Goal: Transaction & Acquisition: Book appointment/travel/reservation

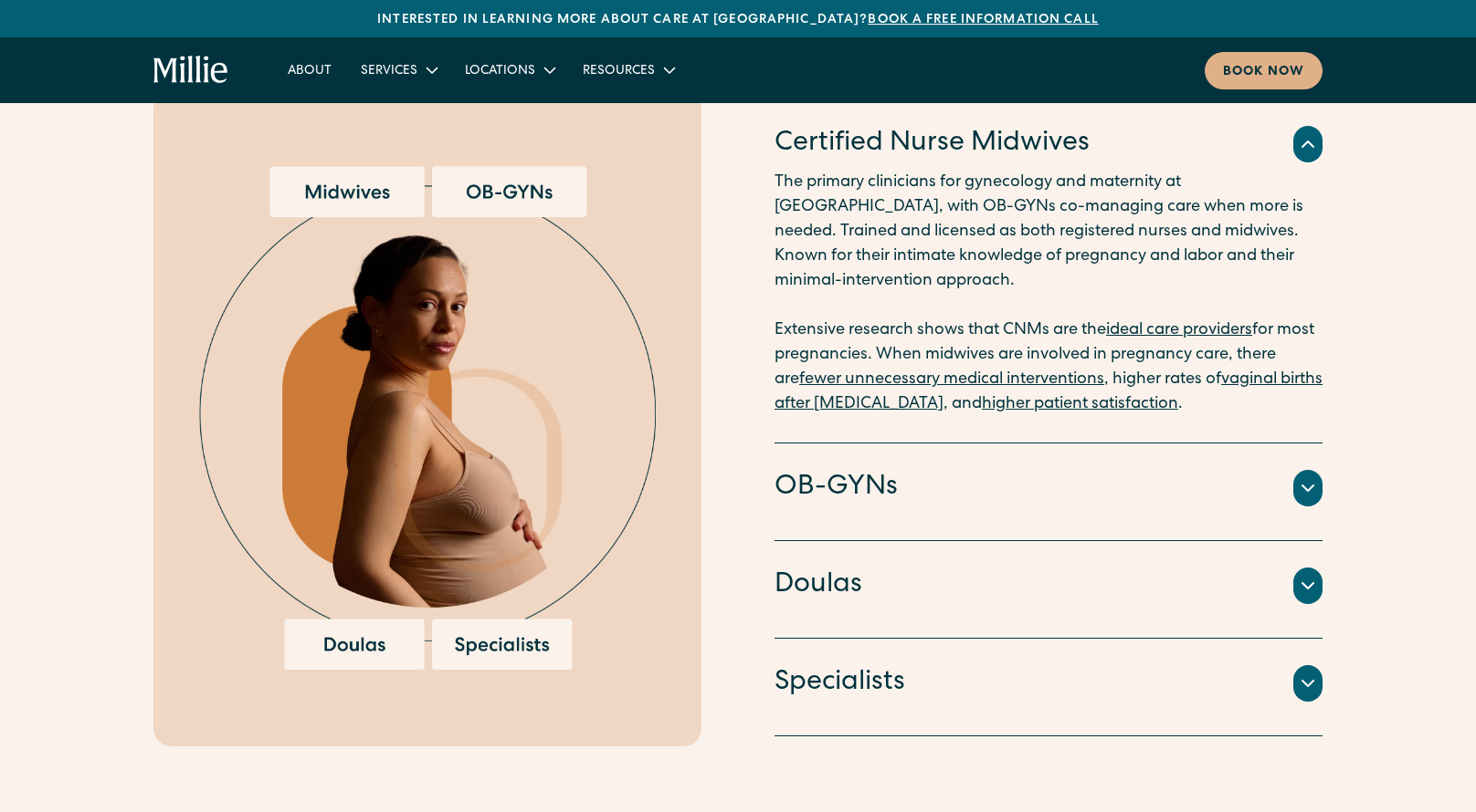
scroll to position [1963, 0]
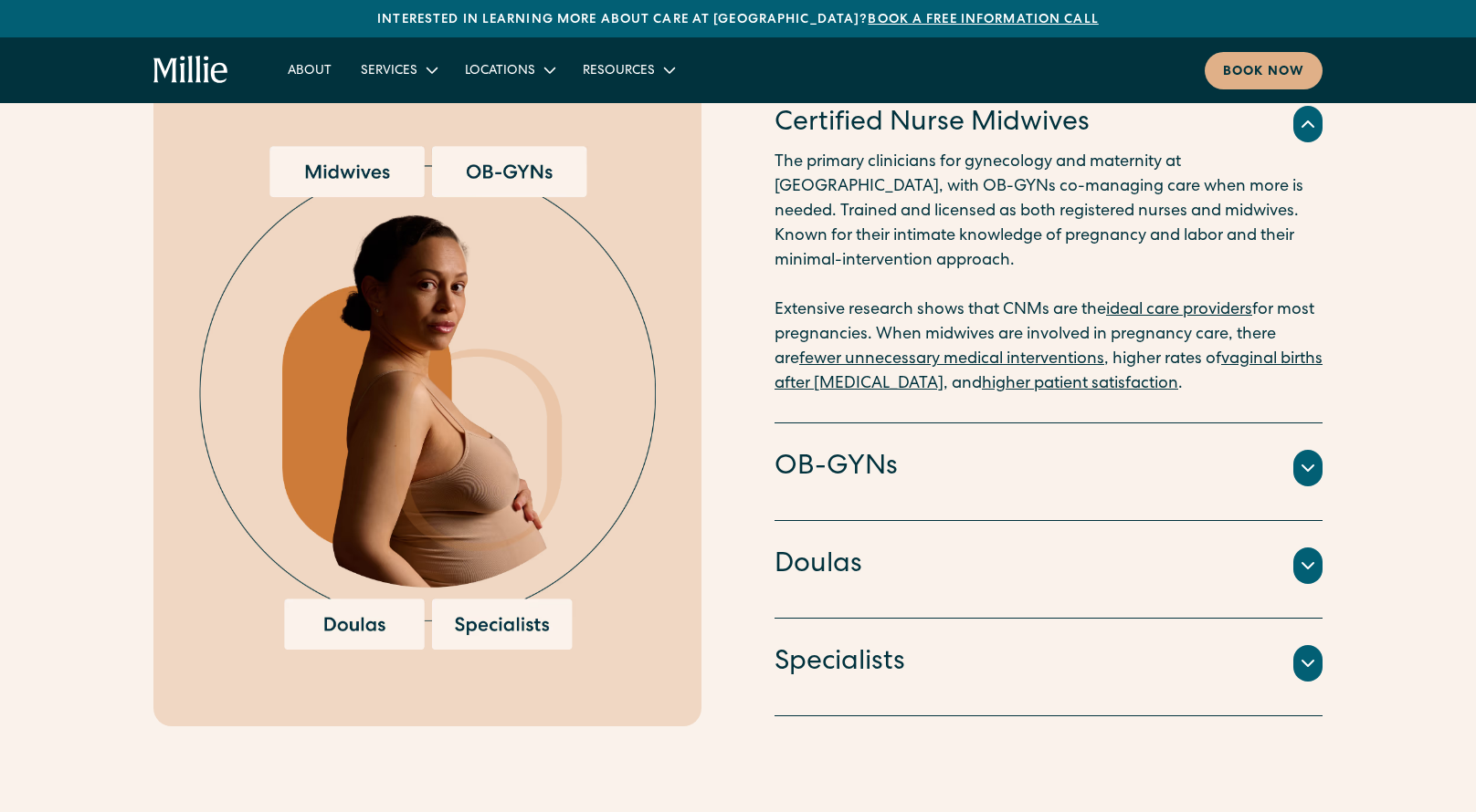
click at [1296, 555] on icon at bounding box center [1307, 566] width 22 height 22
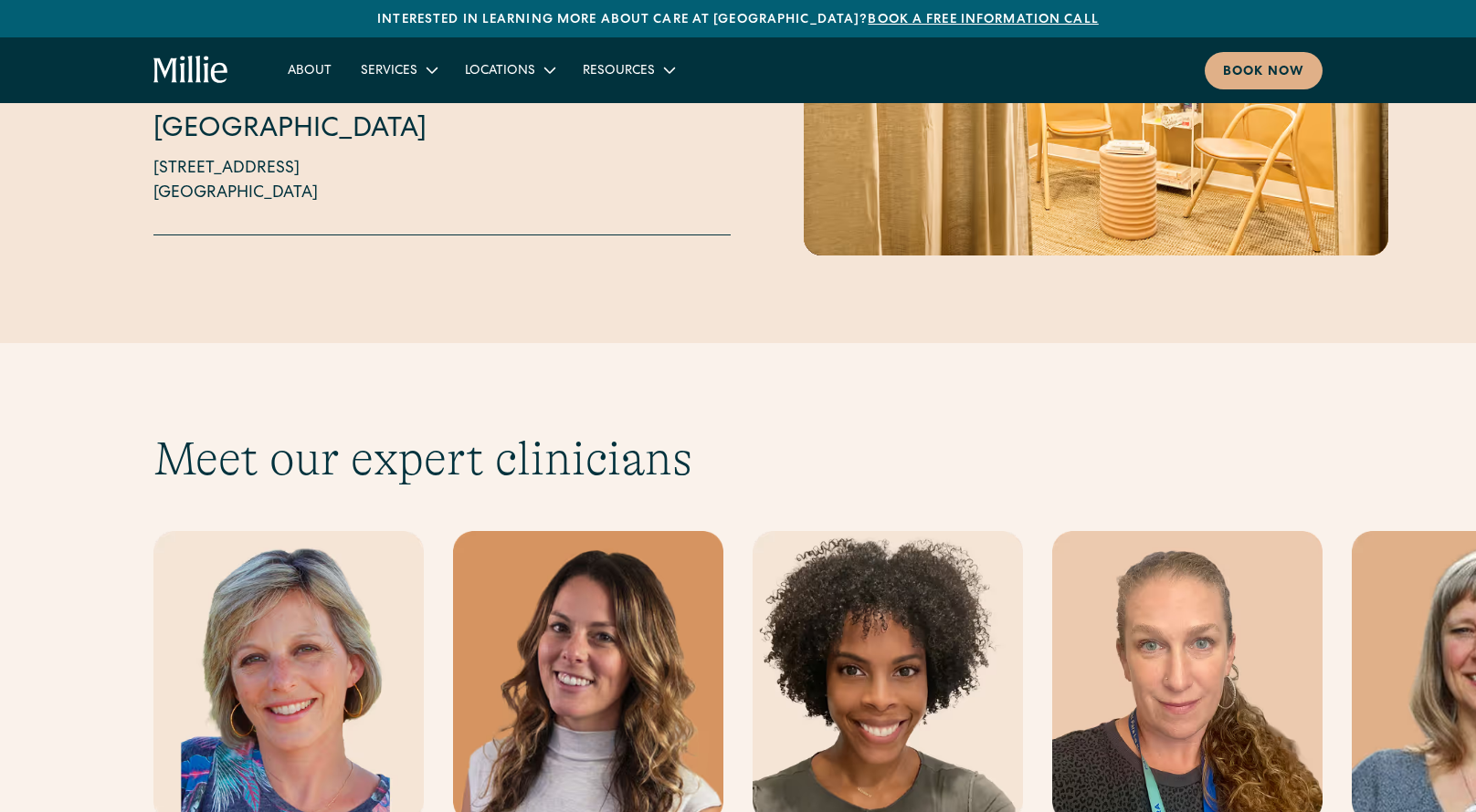
scroll to position [4896, 0]
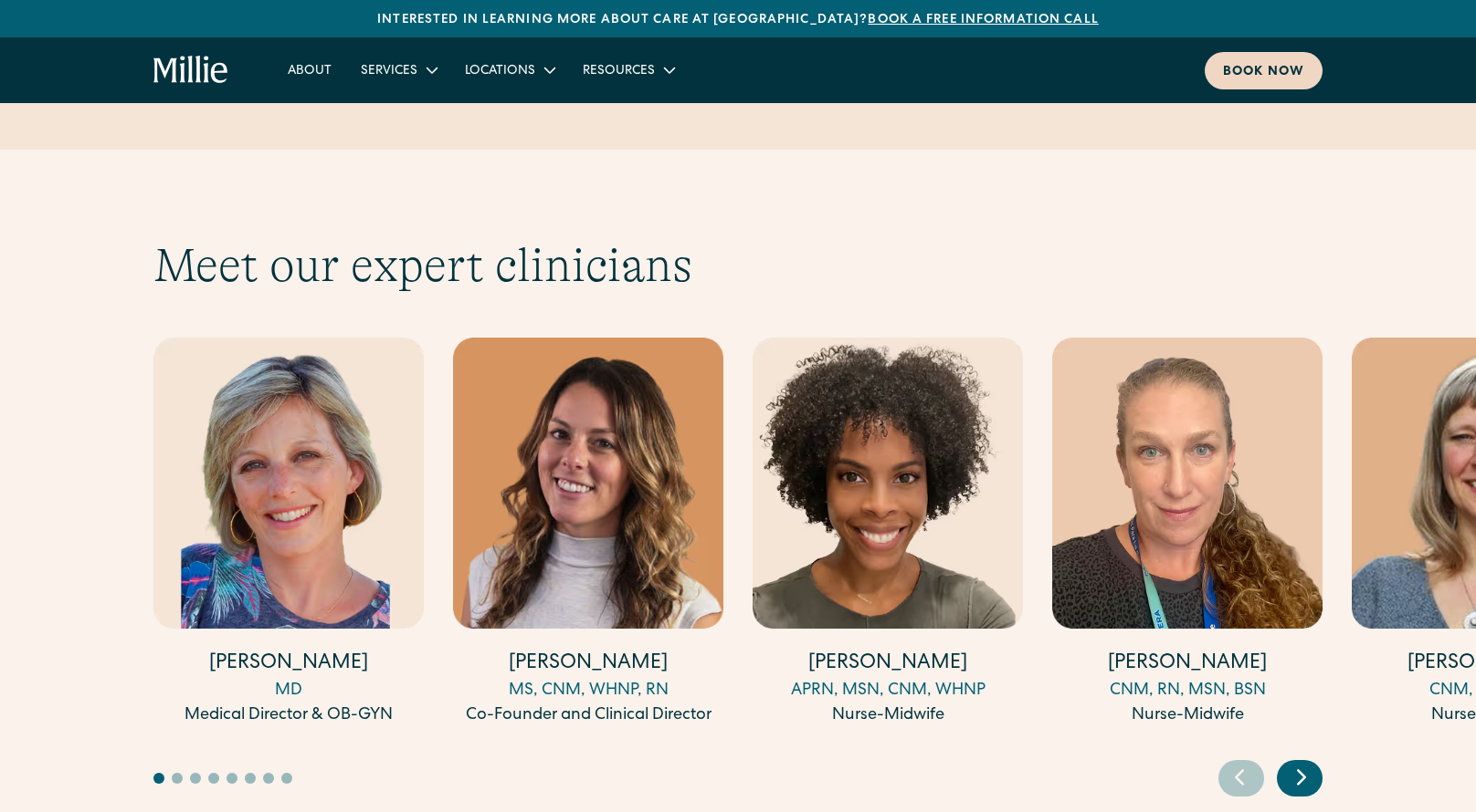
click at [1264, 77] on div "Book now" at bounding box center [1264, 72] width 81 height 19
click at [1302, 771] on icon "Next slide" at bounding box center [1300, 778] width 7 height 14
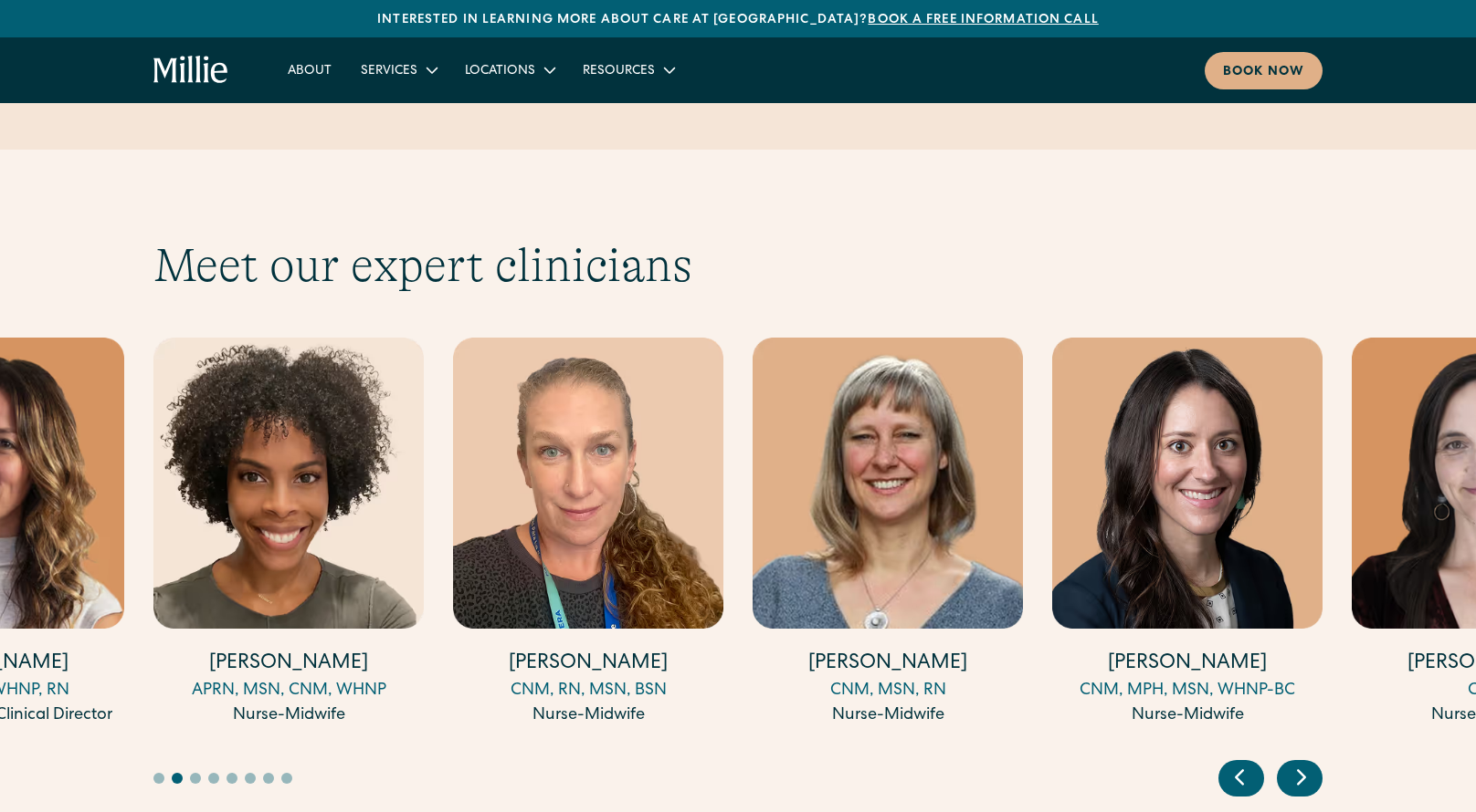
click at [1302, 771] on icon "Next slide" at bounding box center [1300, 778] width 7 height 14
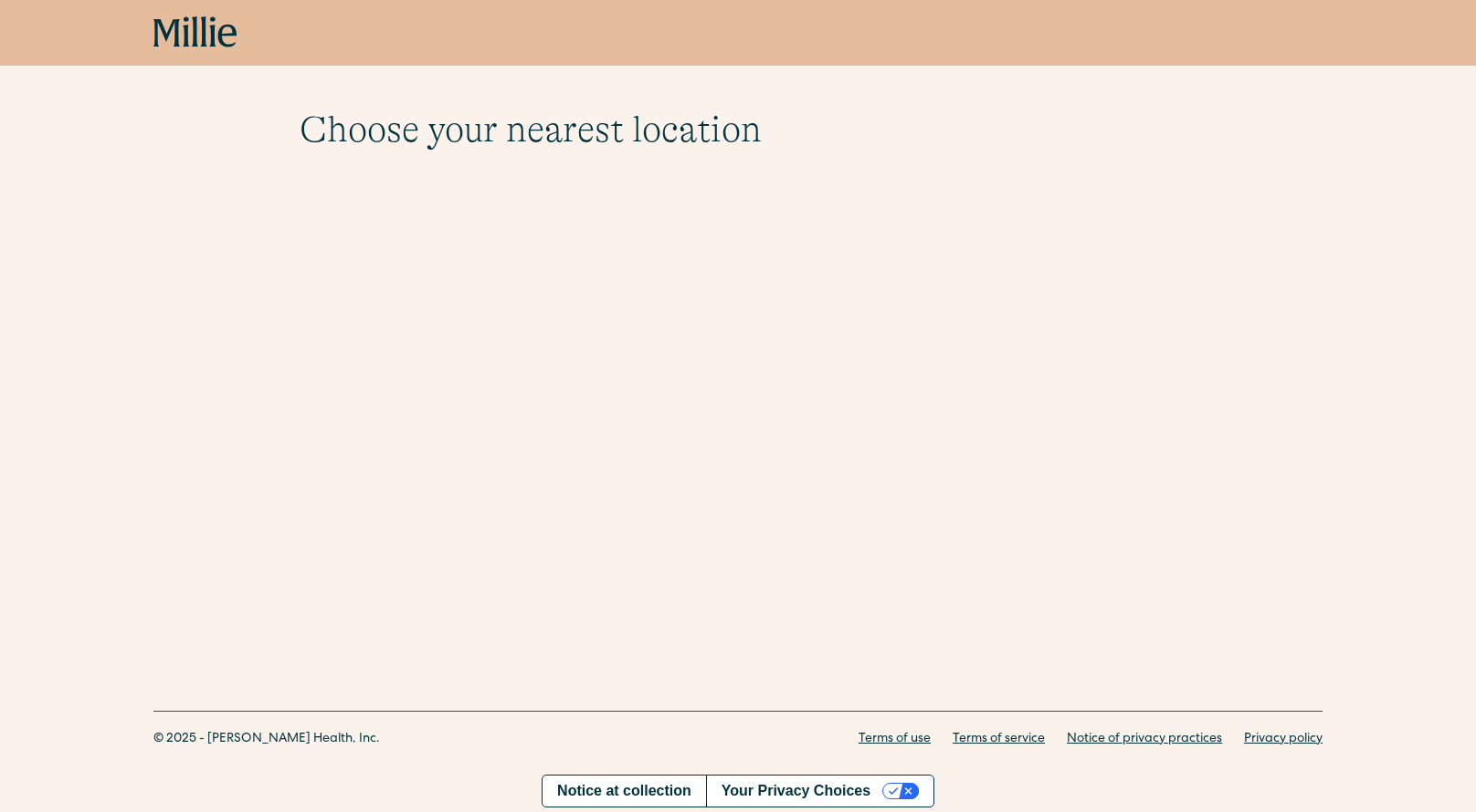
scroll to position [40, 0]
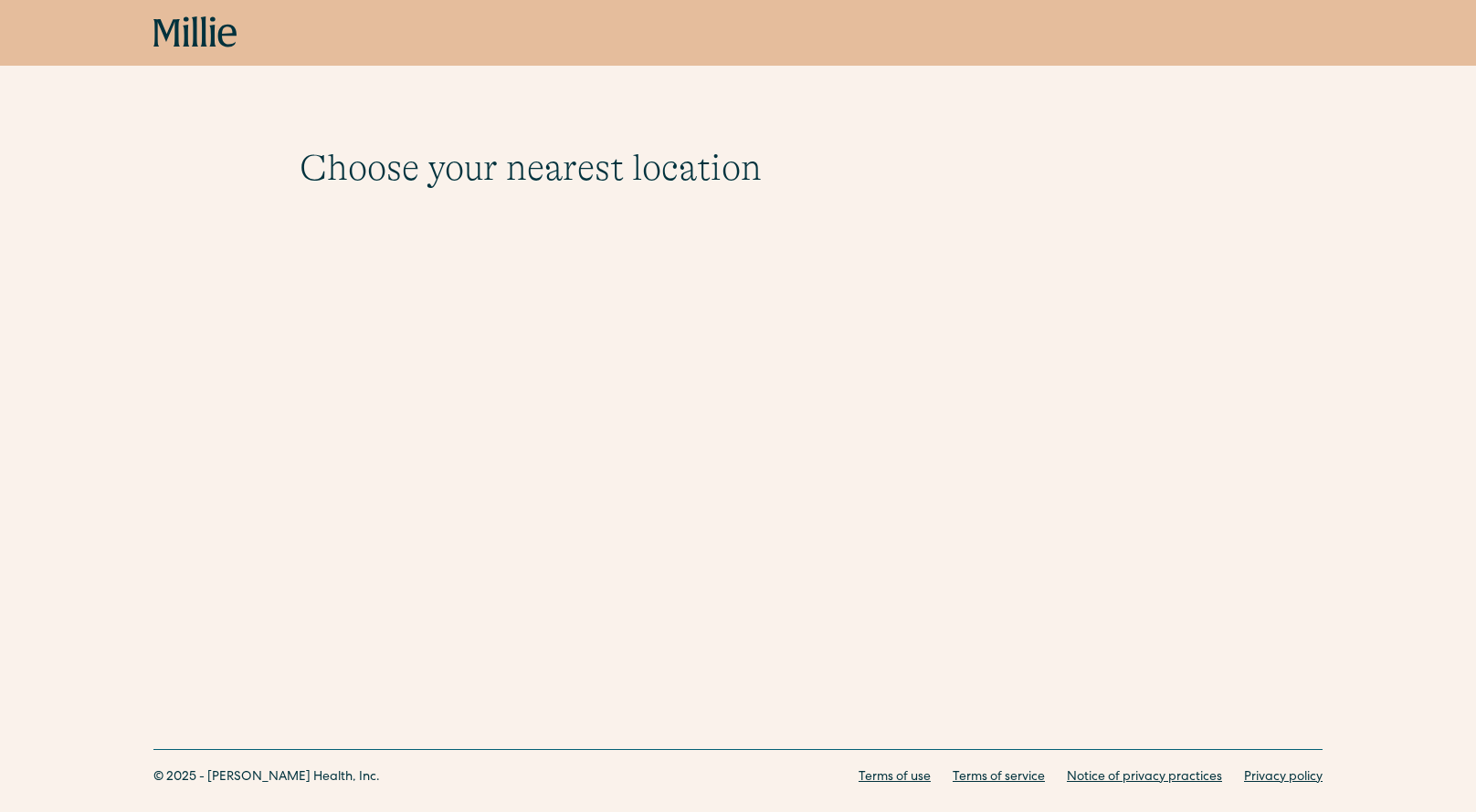
click at [452, 240] on div "Choose your nearest location Shows if there's no parameters Berkeley 2999 Regen…" at bounding box center [738, 161] width 1476 height 321
drag, startPoint x: 466, startPoint y: 172, endPoint x: 453, endPoint y: 199, distance: 30.0
click at [558, 213] on div "Choose your nearest location Shows if there's no parameters Berkeley 2999 Regen…" at bounding box center [738, 189] width 877 height 87
click at [189, 27] on icon at bounding box center [195, 33] width 84 height 33
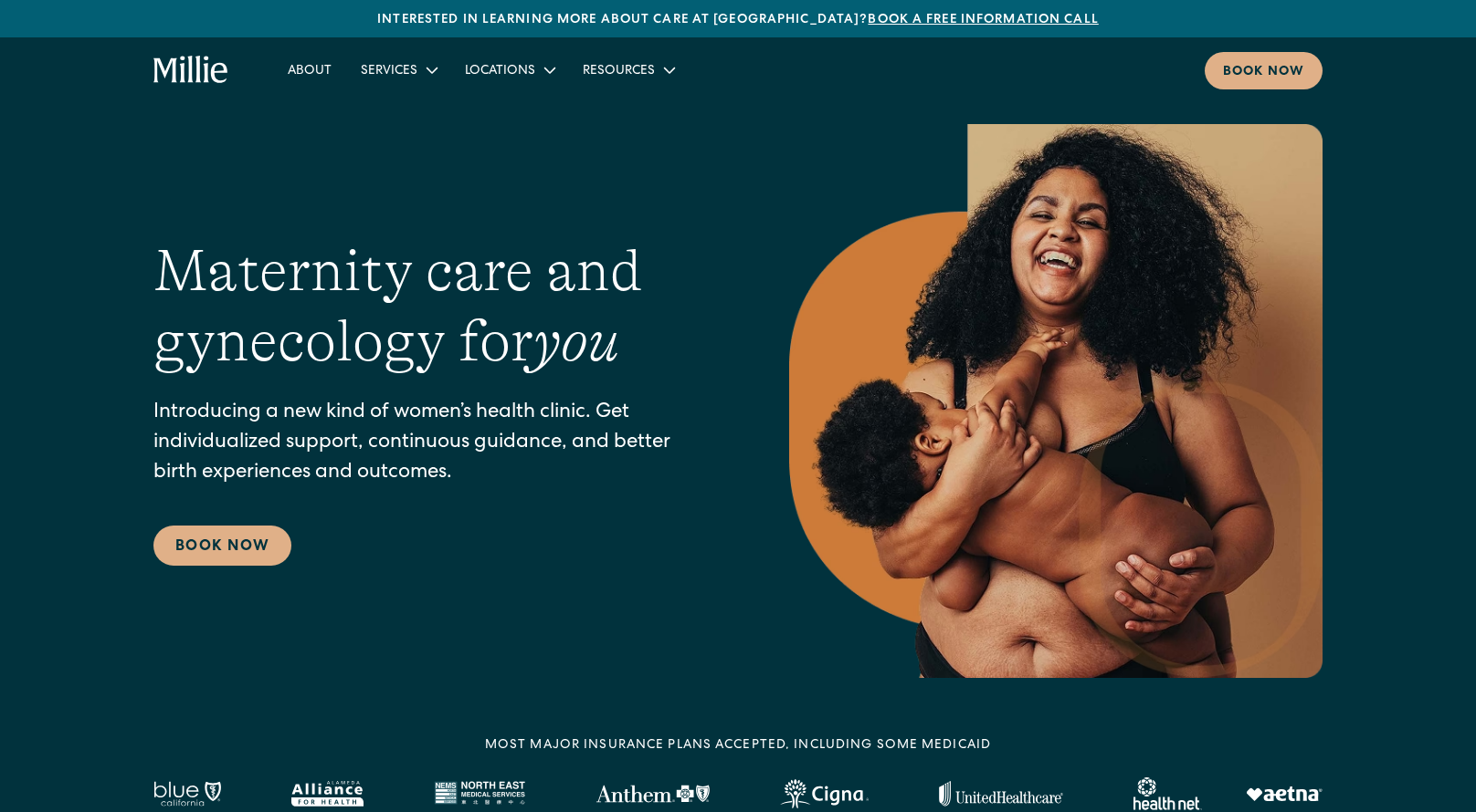
click at [931, 17] on link "Book a free information call" at bounding box center [983, 20] width 230 height 13
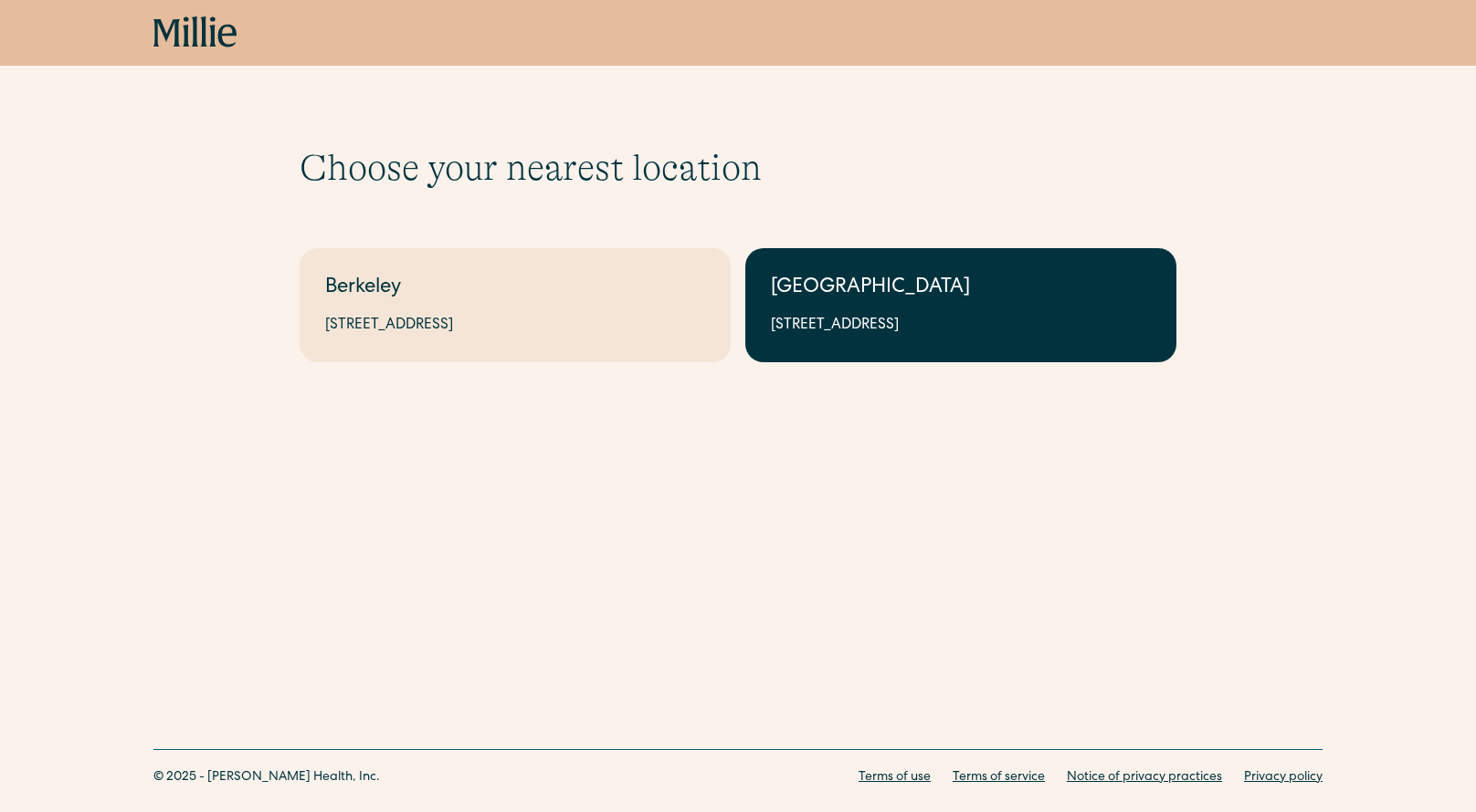
click at [847, 299] on div "[GEOGRAPHIC_DATA]" at bounding box center [960, 289] width 380 height 30
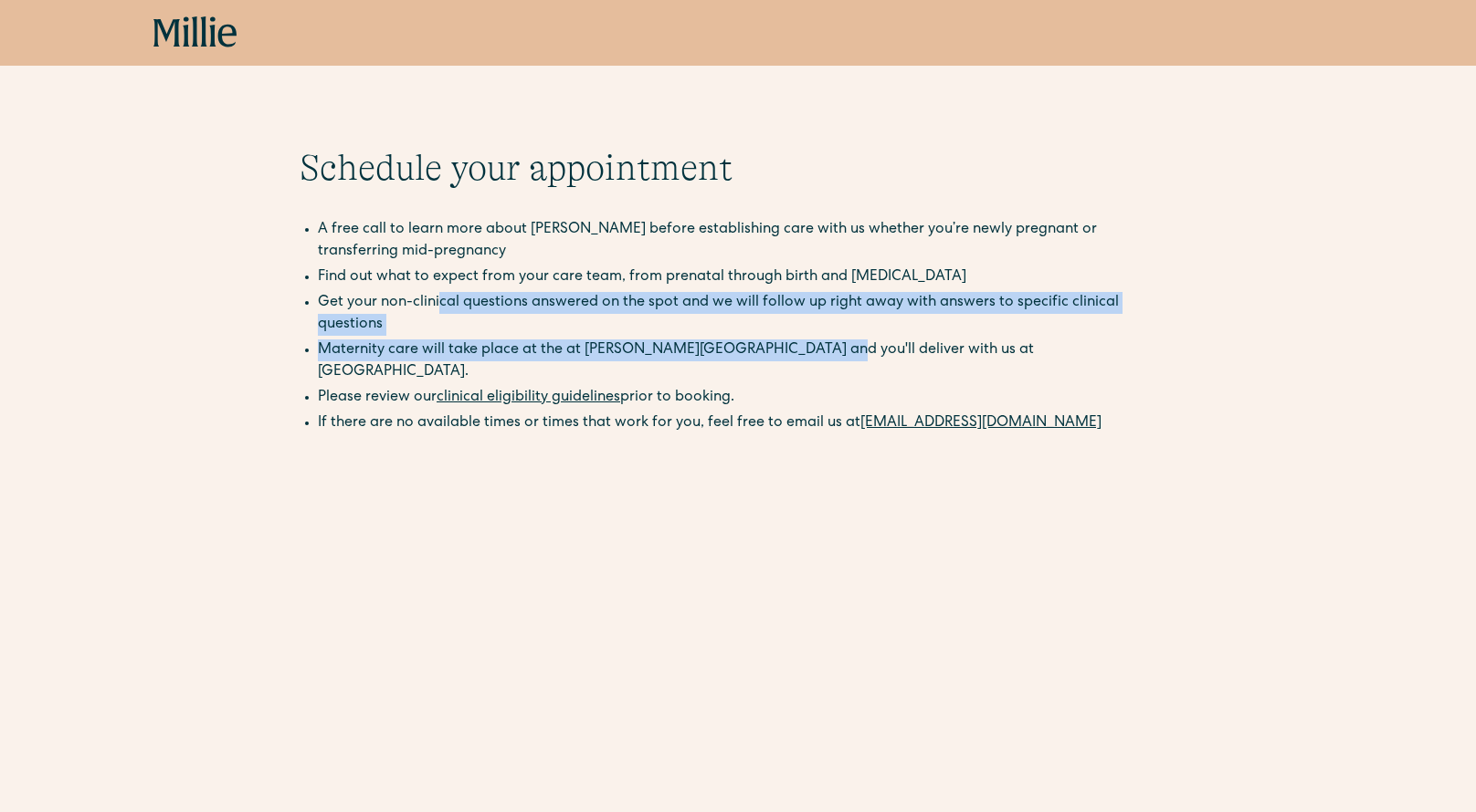
drag, startPoint x: 441, startPoint y: 304, endPoint x: 782, endPoint y: 321, distance: 341.4
click at [782, 321] on div "A free call to learn more about Millie before establishing care with us whether…" at bounding box center [738, 328] width 877 height 219
click at [782, 340] on li "Maternity care will take place at the at [PERSON_NAME][GEOGRAPHIC_DATA] and you…" at bounding box center [746, 362] width 858 height 44
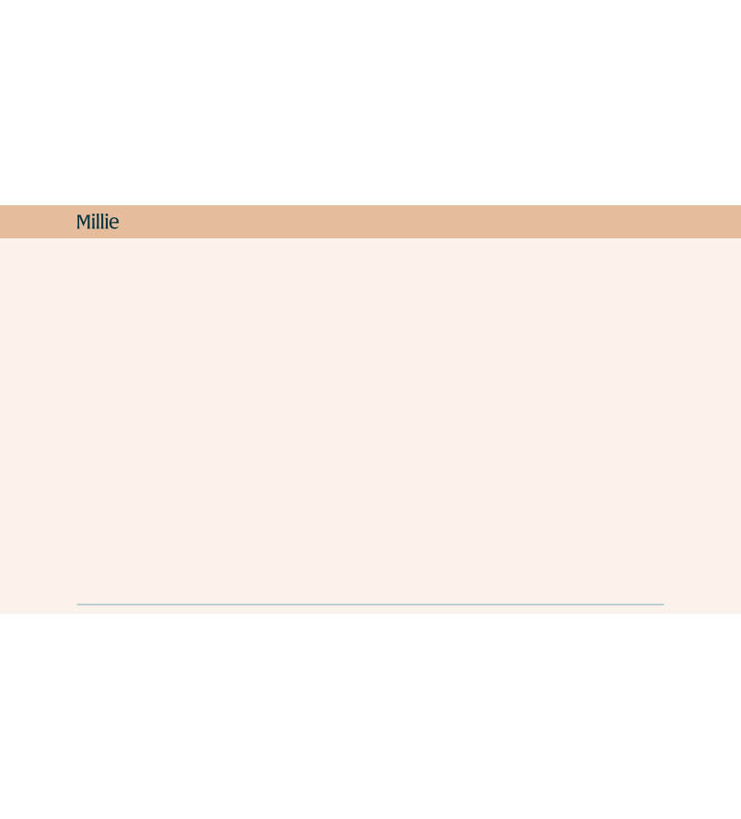
scroll to position [398, 0]
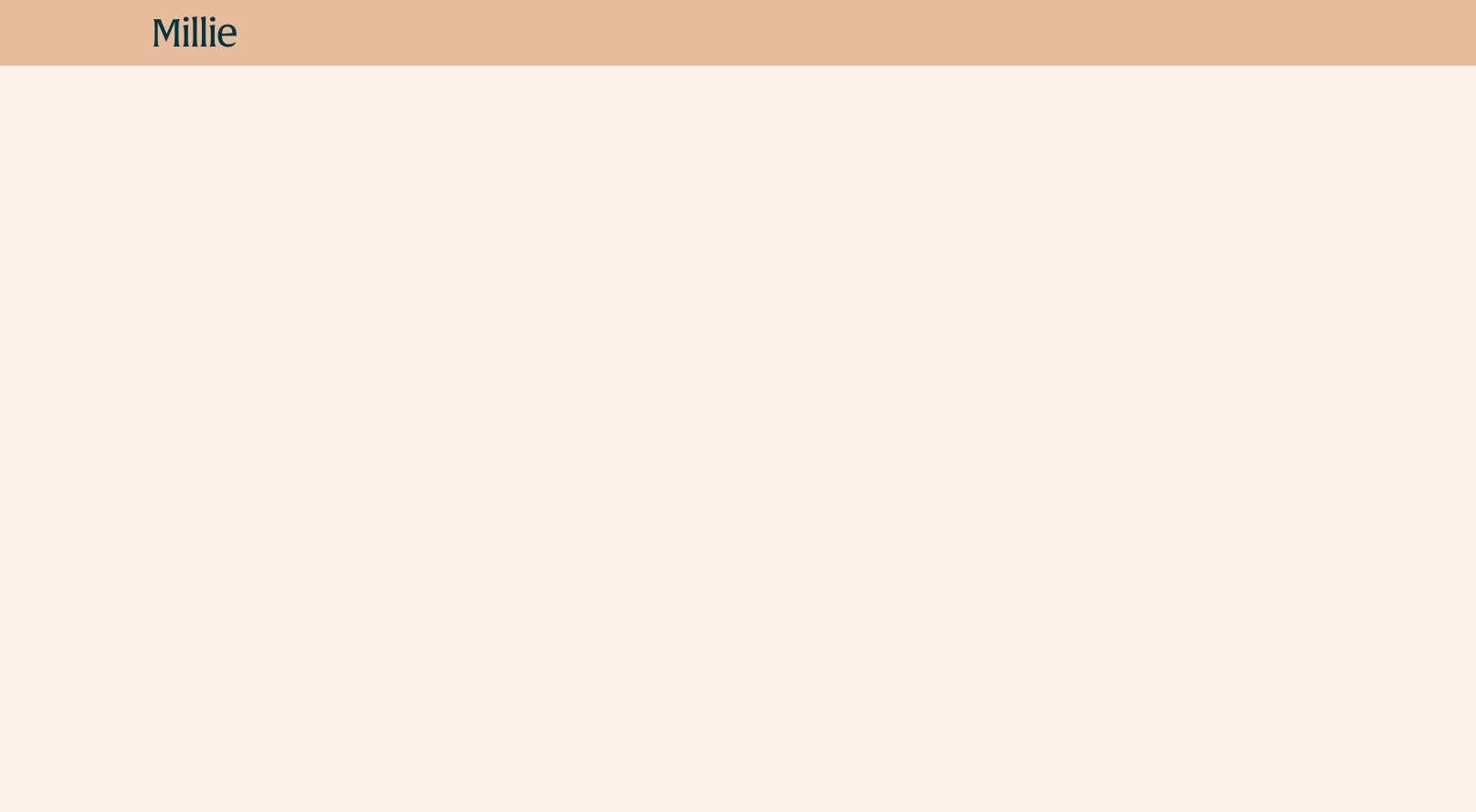
click at [1223, 637] on div "Schedule your appointment A free call to learn more about Millie before establi…" at bounding box center [738, 290] width 1476 height 1078
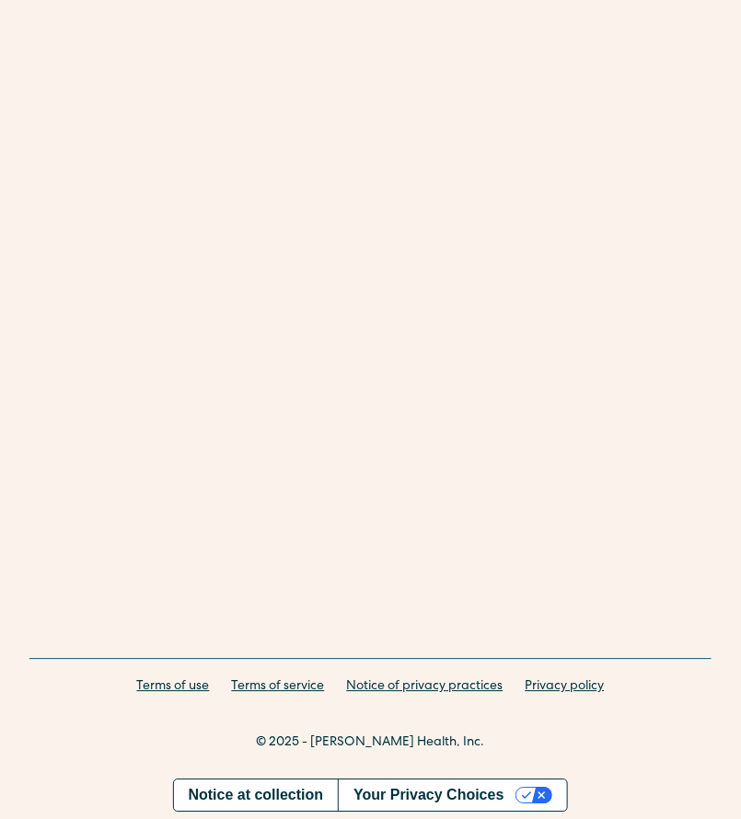
scroll to position [0, 0]
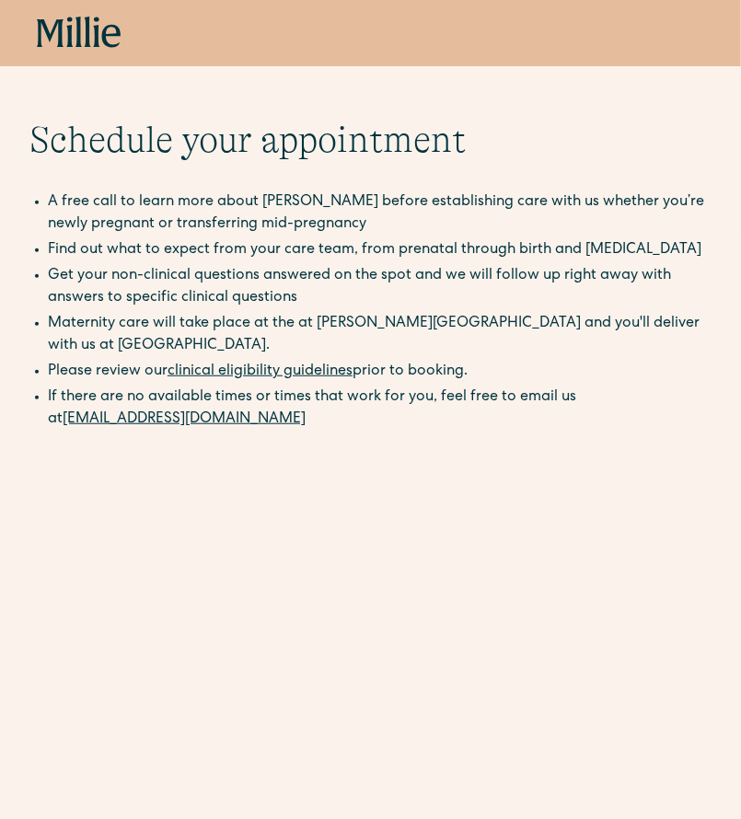
click at [59, 22] on icon at bounding box center [50, 33] width 27 height 28
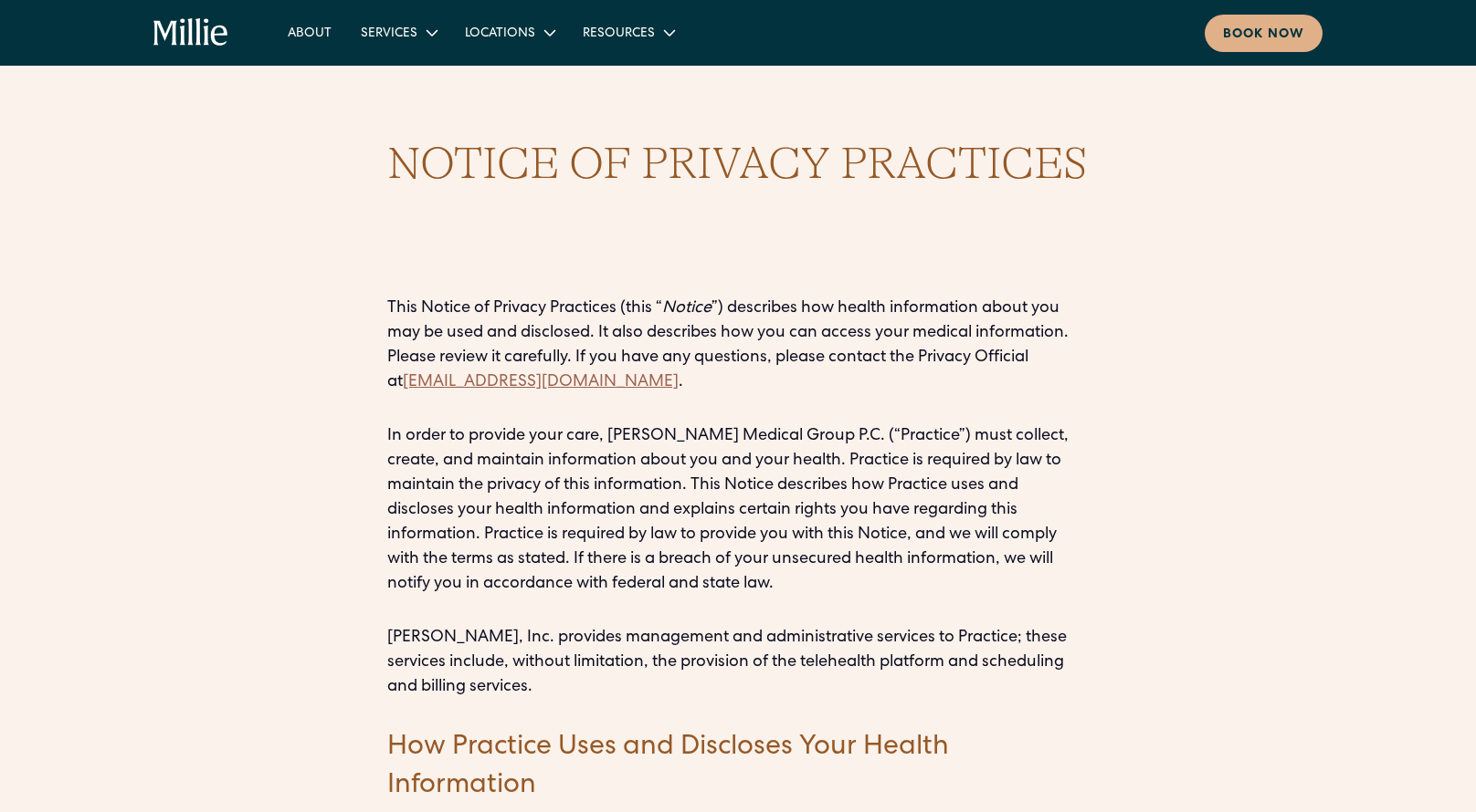
drag, startPoint x: 920, startPoint y: 156, endPoint x: 501, endPoint y: 114, distance: 421.1
copy div "LOREMI DO SITAMET CONSECTET Adip Elitse do Eiusmod Temporinc (utla “ Etdolo ”) …"
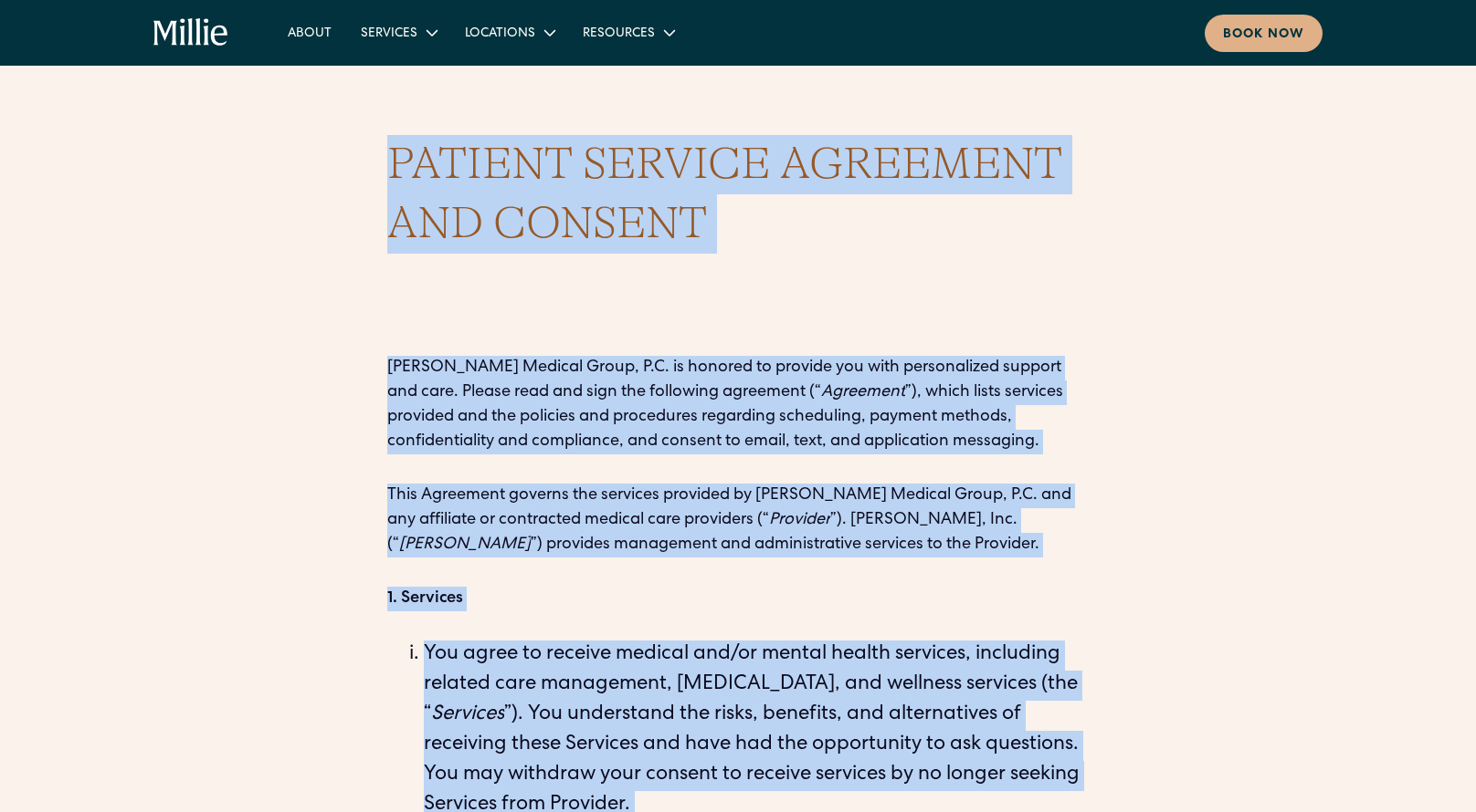
drag, startPoint x: 615, startPoint y: 719, endPoint x: 378, endPoint y: 162, distance: 605.3
copy div "PATIENT SERVICE AGREEMENT AND CONSENT Millie Medical Group, P.C. is honored to …"
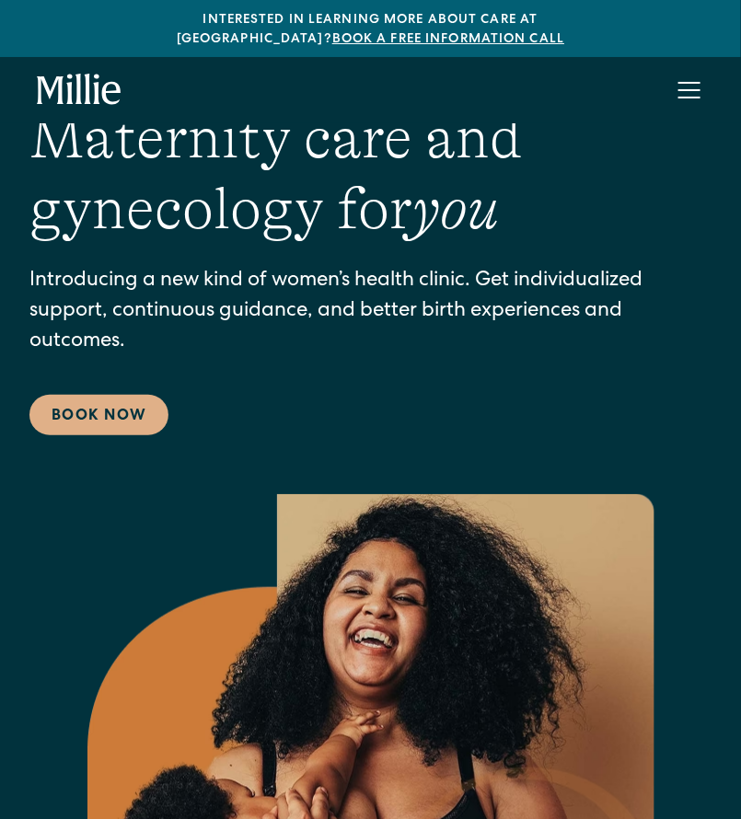
click at [687, 73] on div "menu" at bounding box center [690, 90] width 44 height 44
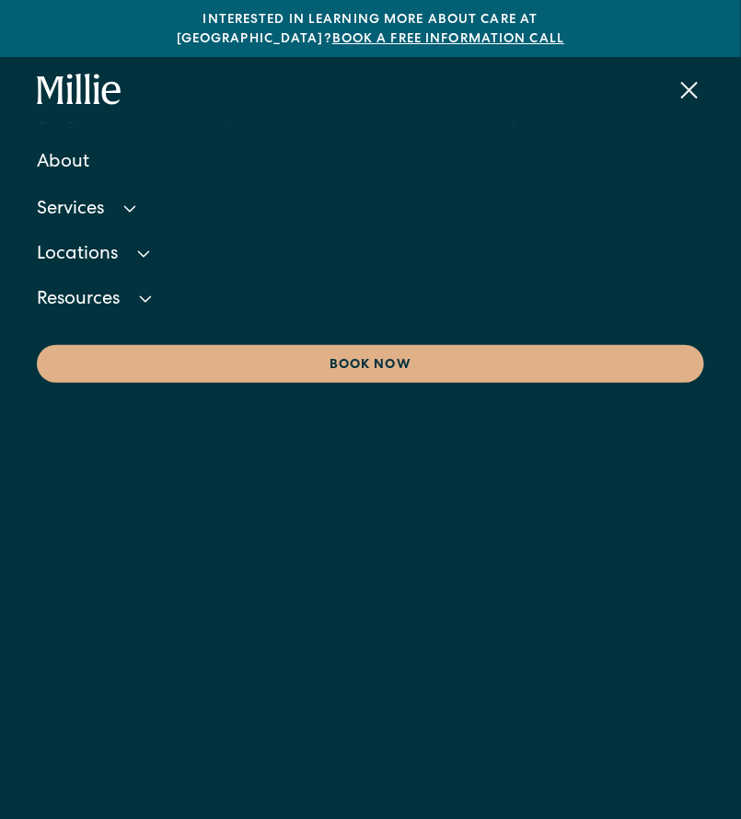
click at [693, 82] on div "menu" at bounding box center [689, 90] width 17 height 17
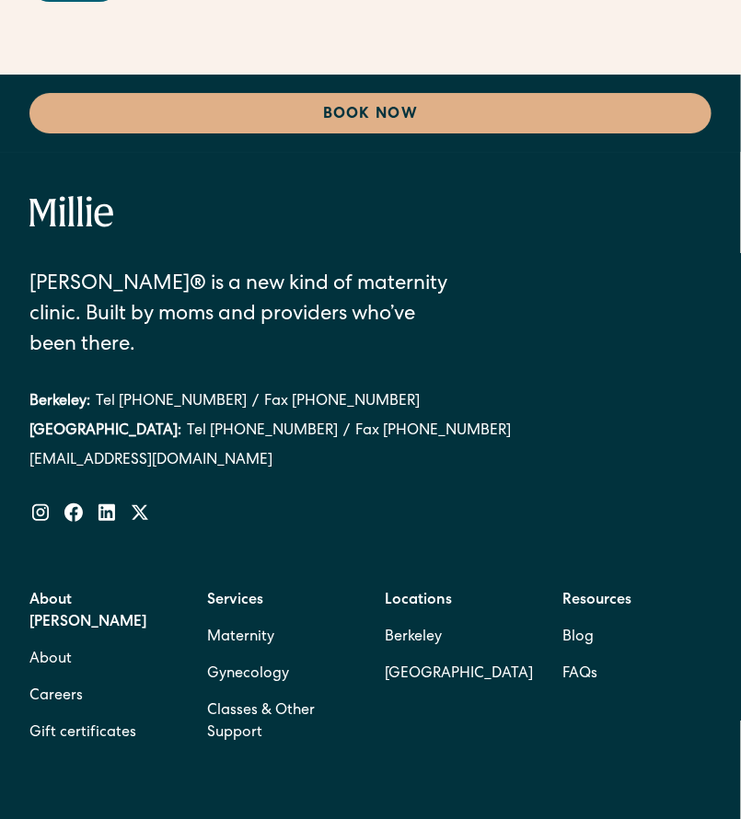
scroll to position [10930, 0]
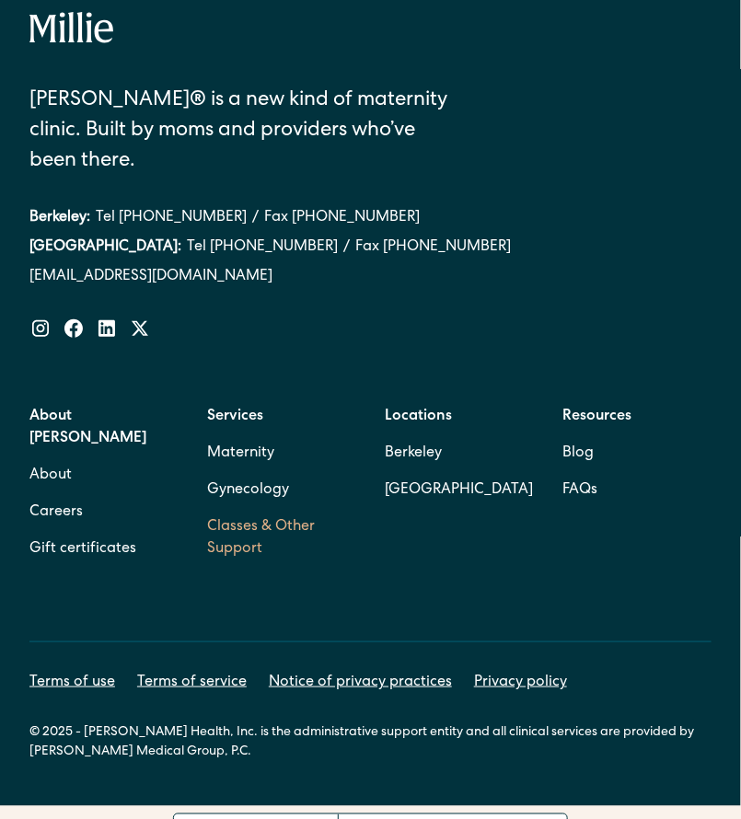
click at [248, 509] on link "Classes & Other Support" at bounding box center [281, 538] width 148 height 59
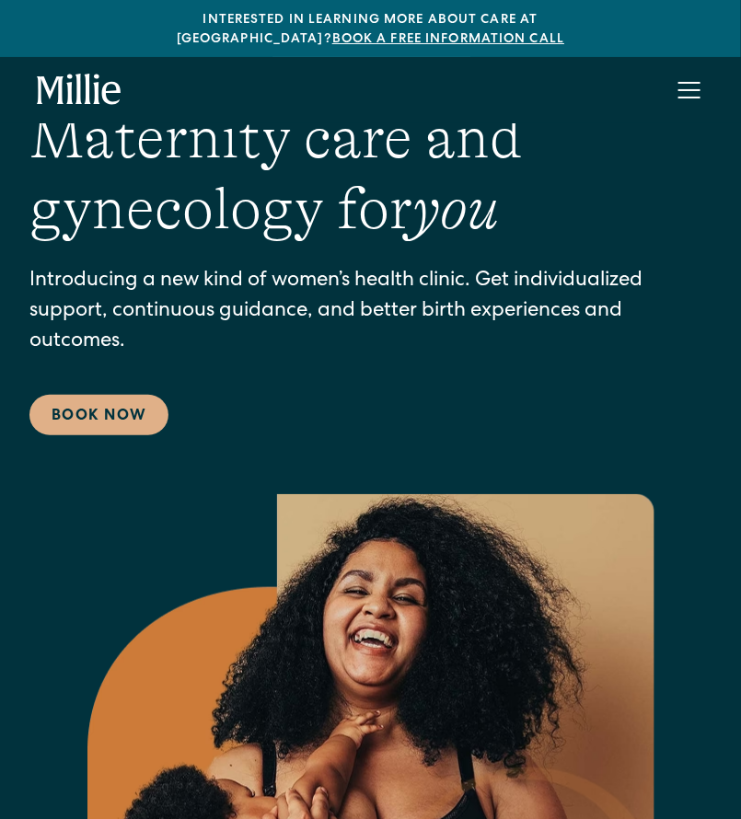
click at [564, 33] on link "Book a free information call" at bounding box center [448, 39] width 232 height 13
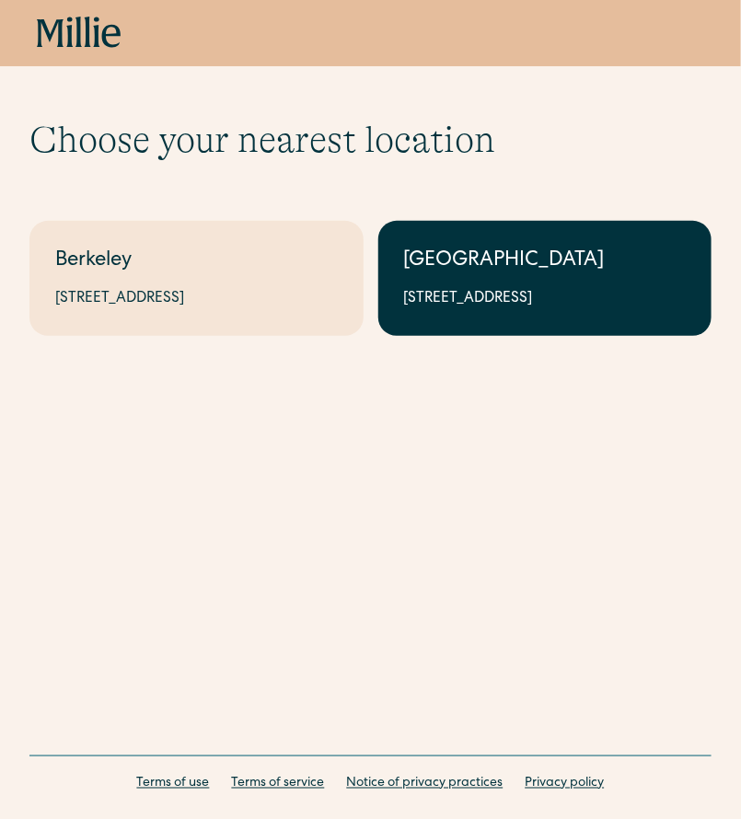
click at [576, 336] on link "South Bay 1471 Saratoga Ave, Suite 101, San Jose, CA 95129" at bounding box center [545, 278] width 334 height 115
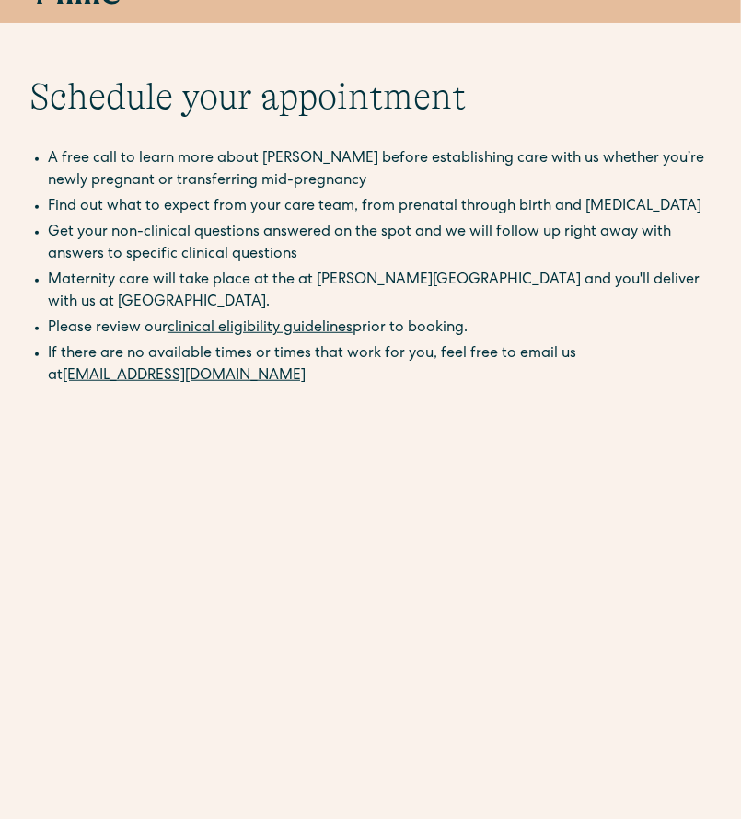
scroll to position [48, 0]
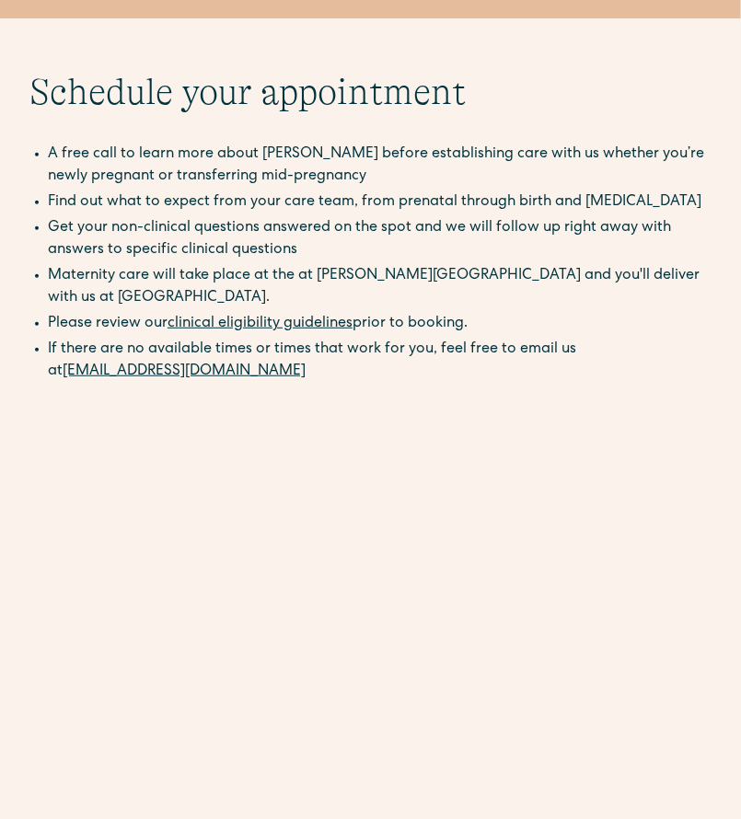
click at [145, 371] on link "[EMAIL_ADDRESS][DOMAIN_NAME]" at bounding box center [184, 372] width 243 height 15
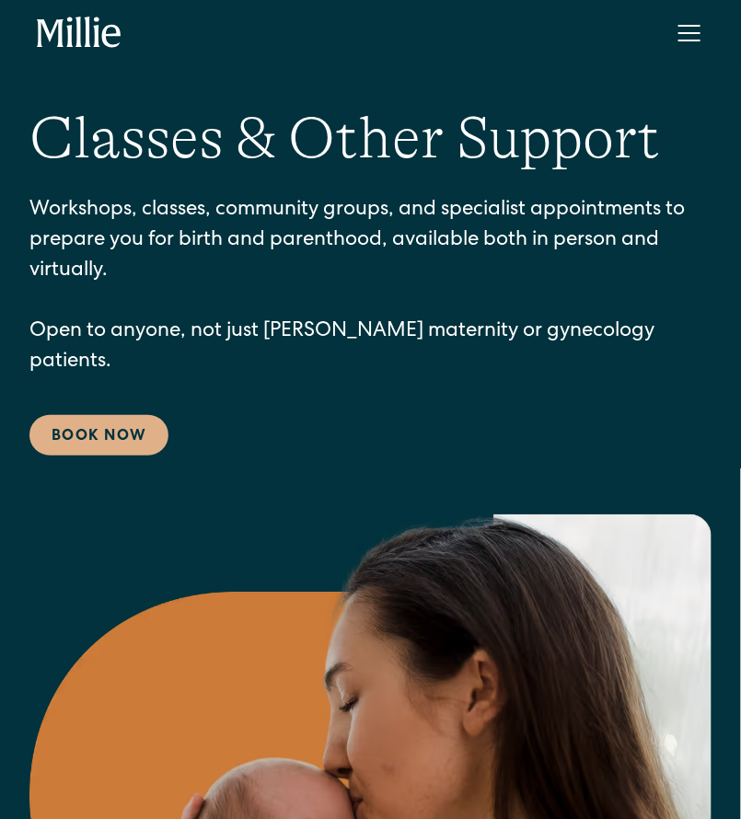
click at [686, 23] on div "menu" at bounding box center [690, 33] width 44 height 44
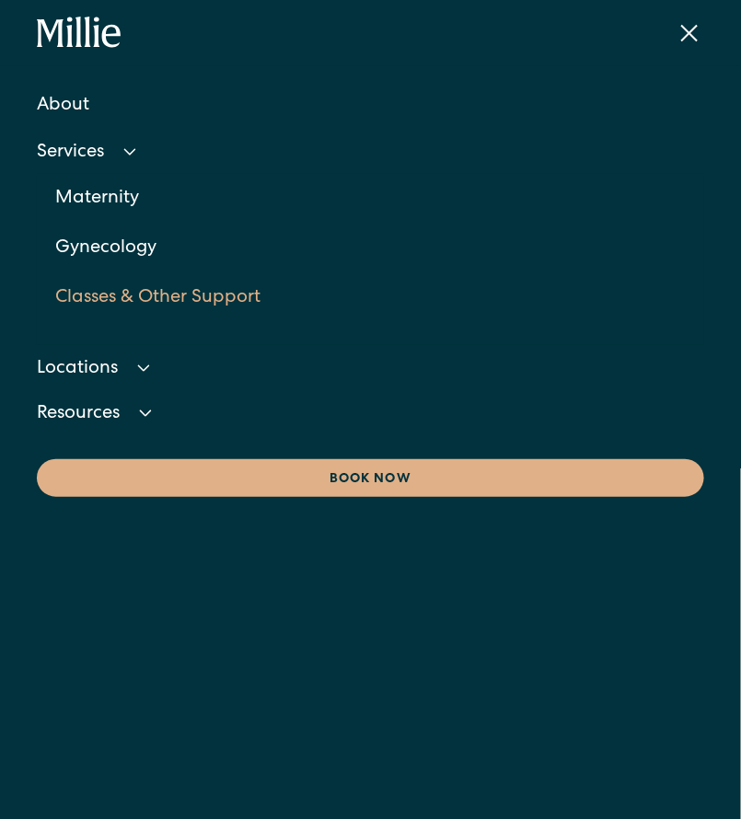
click at [122, 148] on icon at bounding box center [130, 152] width 22 height 22
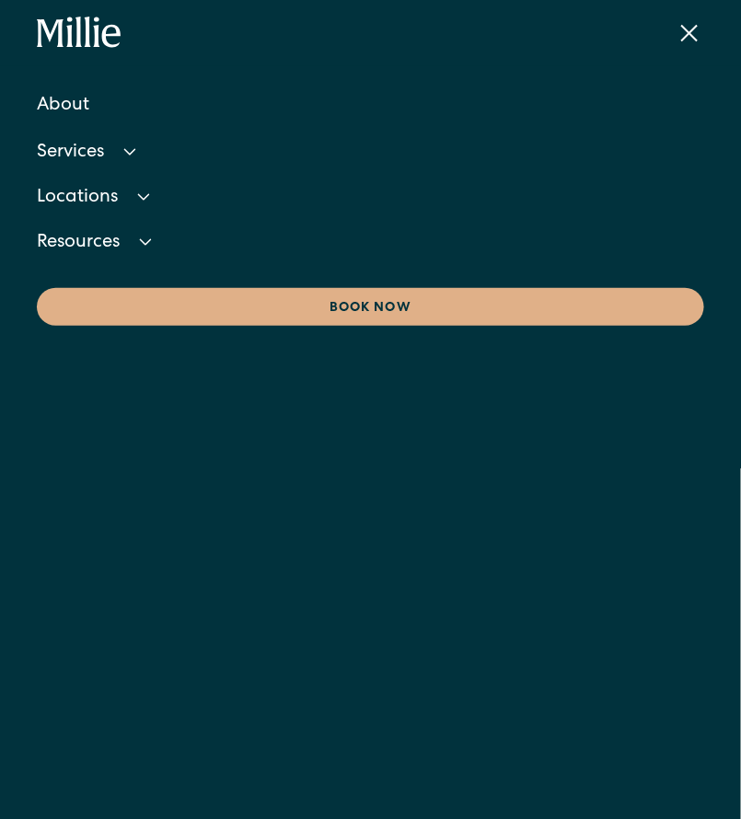
click at [122, 148] on icon at bounding box center [130, 152] width 22 height 22
click at [70, 97] on link "About" at bounding box center [371, 106] width 668 height 50
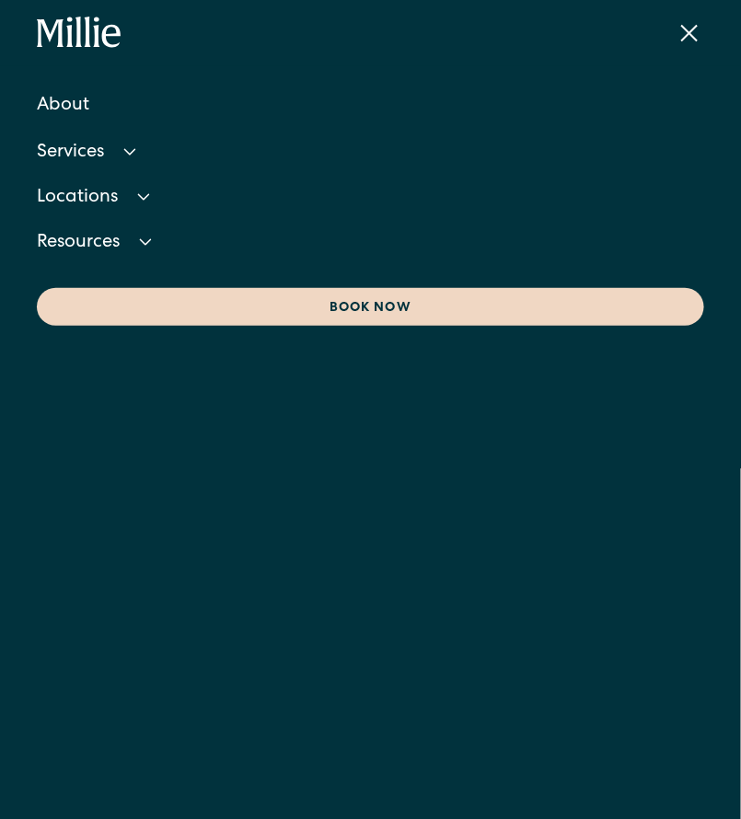
click at [411, 312] on div "Book now" at bounding box center [370, 308] width 631 height 19
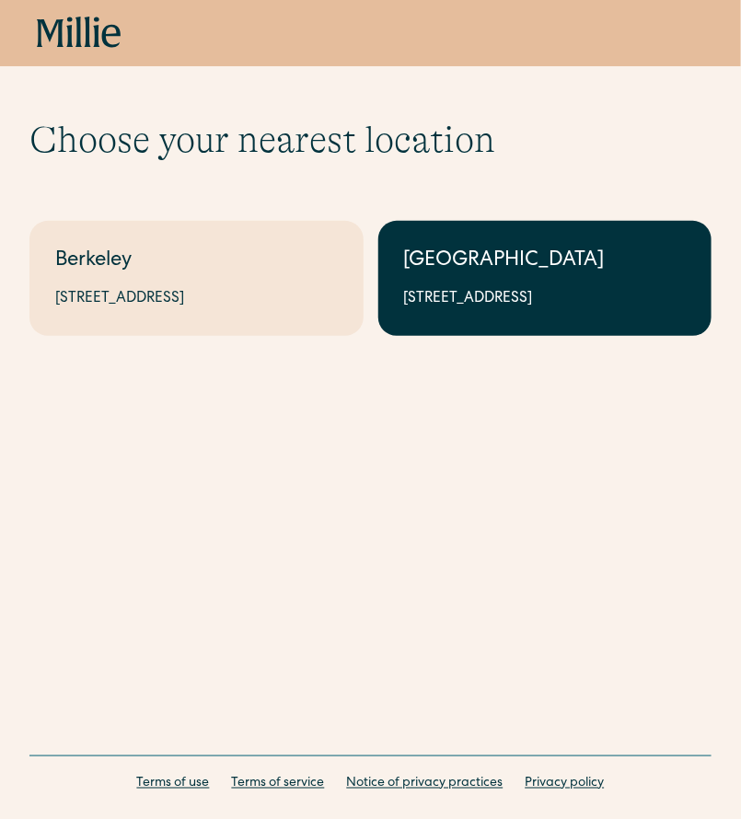
click at [580, 275] on div "[GEOGRAPHIC_DATA]" at bounding box center [545, 262] width 283 height 30
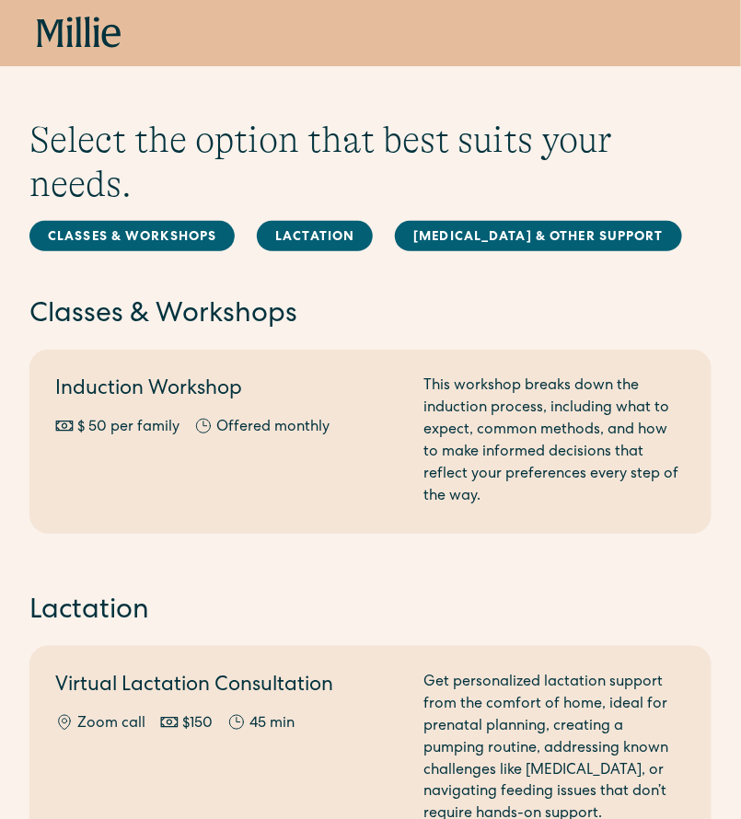
click at [48, 25] on icon at bounding box center [79, 33] width 85 height 33
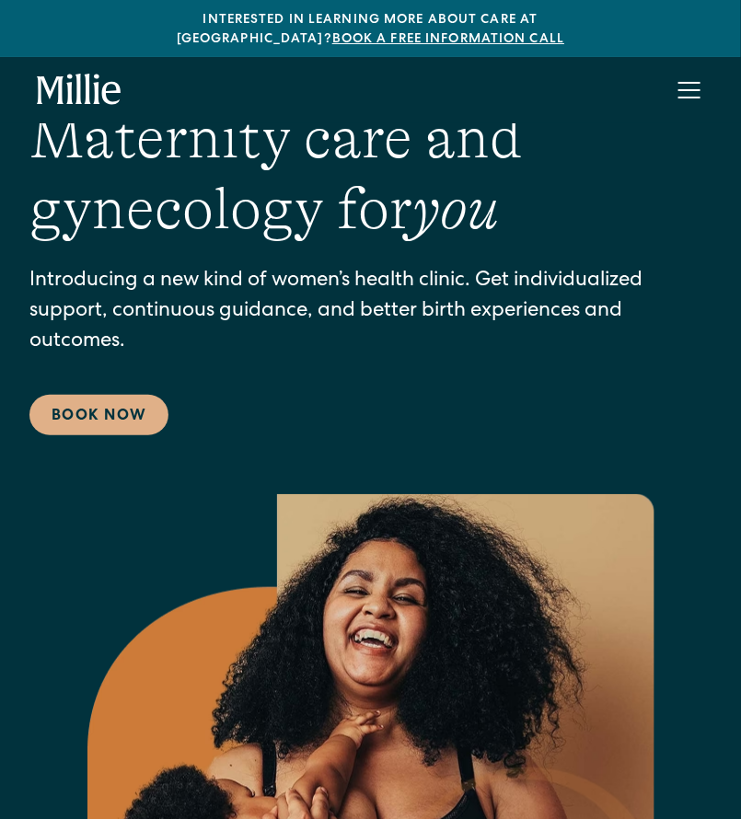
click at [679, 68] on div "menu" at bounding box center [690, 90] width 44 height 44
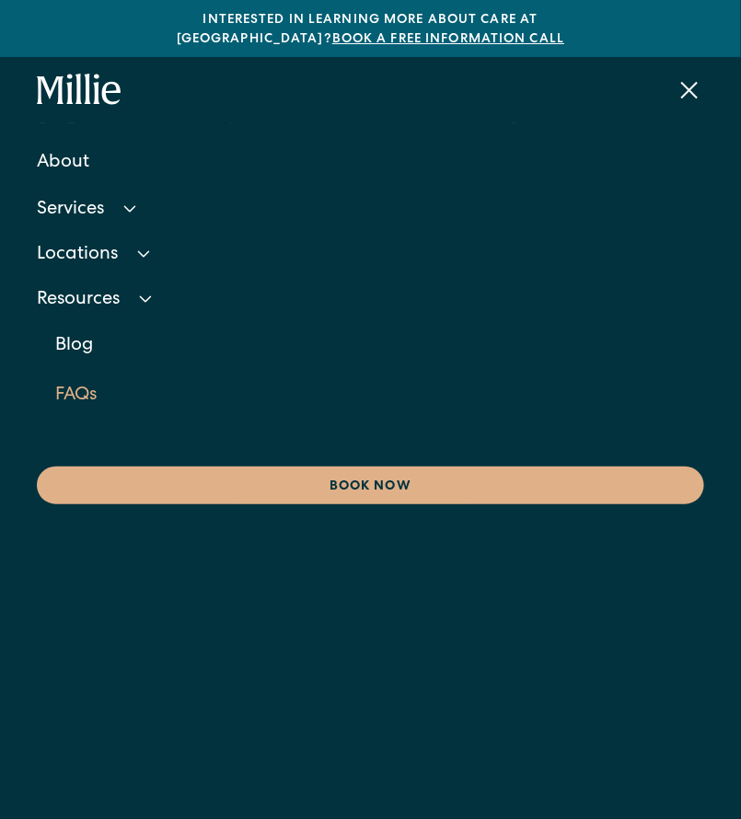
click at [88, 371] on link "FAQs" at bounding box center [379, 396] width 649 height 50
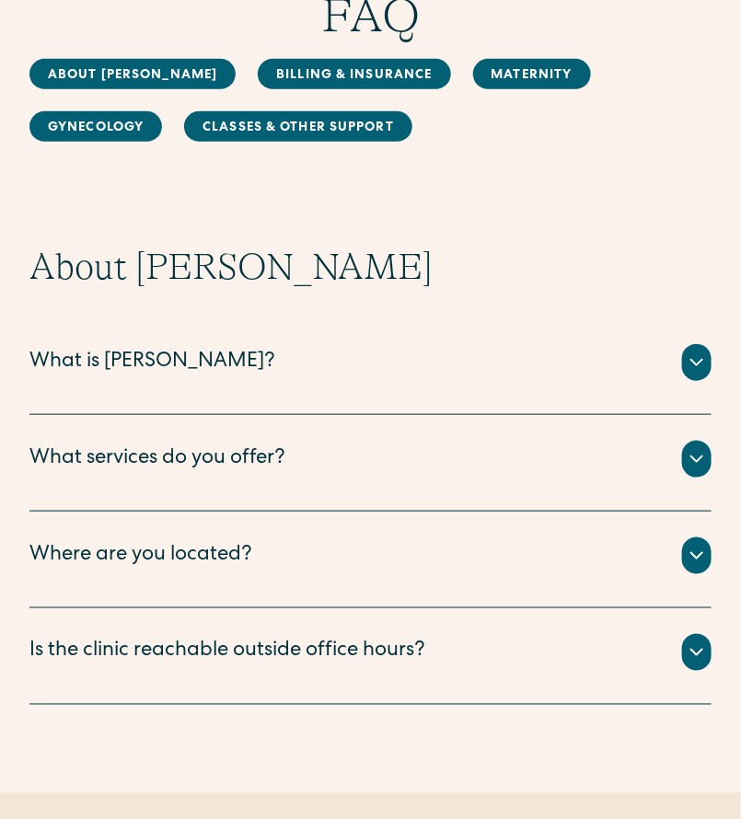
scroll to position [372, 0]
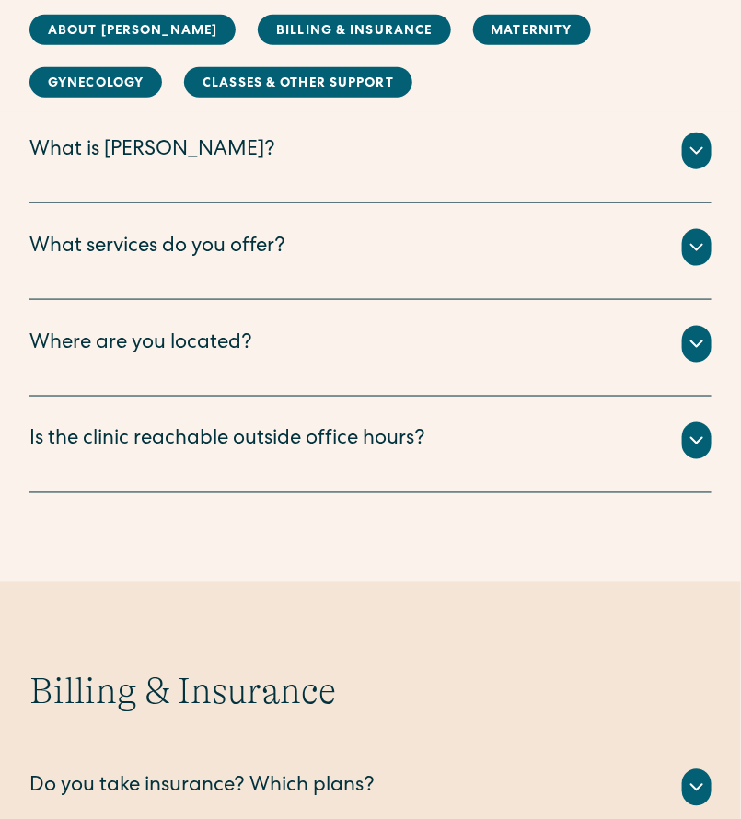
click at [708, 245] on div at bounding box center [696, 247] width 29 height 37
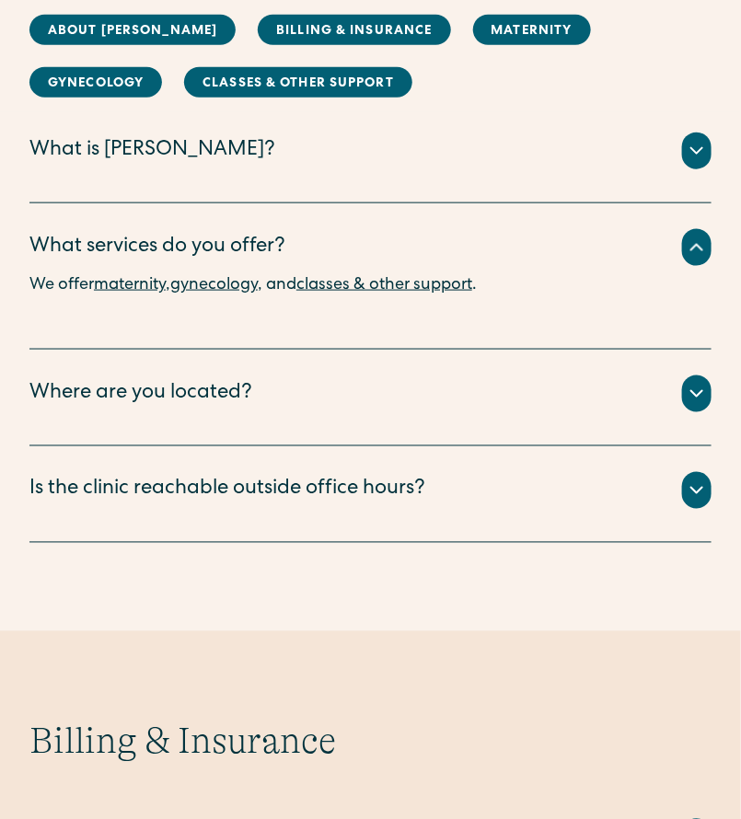
click at [708, 245] on icon at bounding box center [697, 248] width 22 height 22
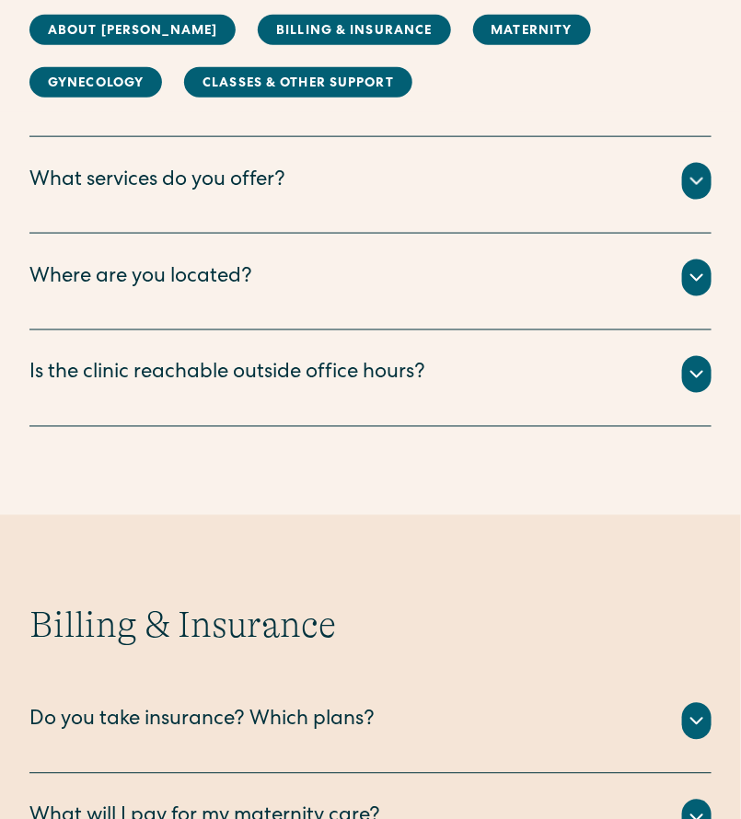
scroll to position [460, 0]
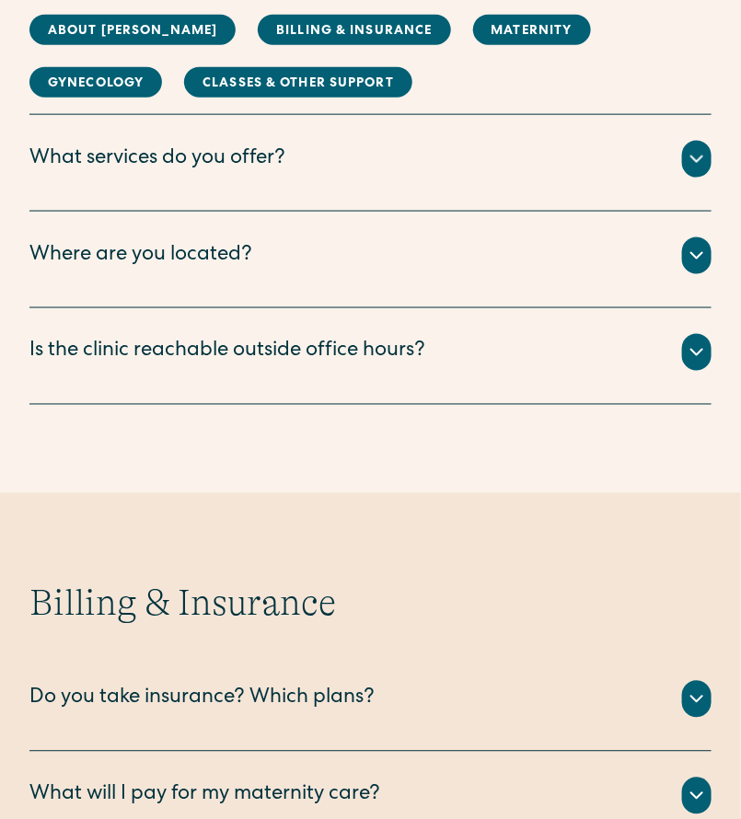
click at [692, 337] on div at bounding box center [696, 352] width 29 height 37
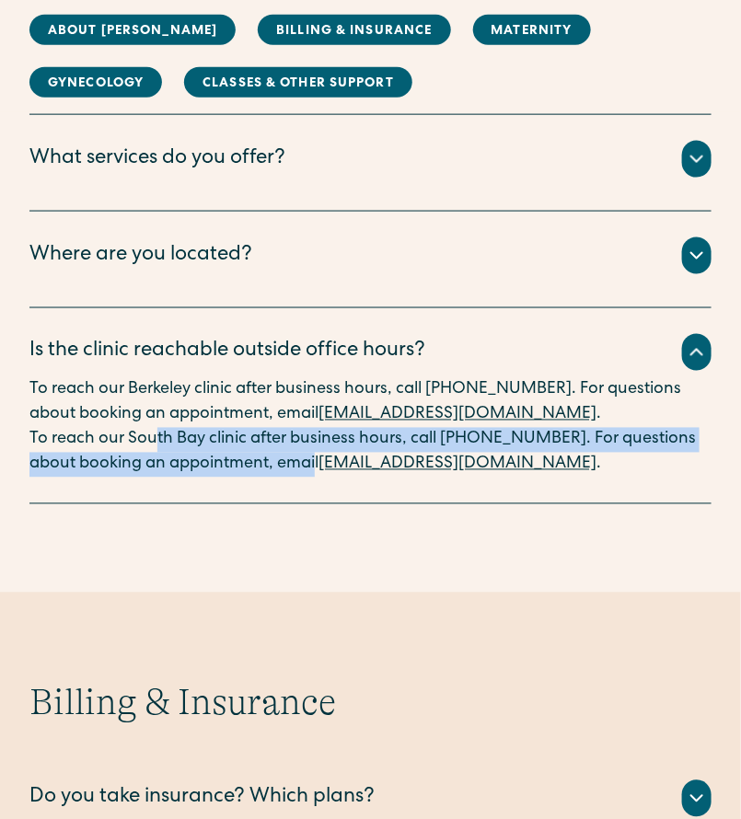
drag, startPoint x: 158, startPoint y: 446, endPoint x: 317, endPoint y: 477, distance: 161.4
click at [317, 477] on div "Is the clinic reachable outside office hours? To reach our Berkeley clinic afte…" at bounding box center [370, 406] width 682 height 196
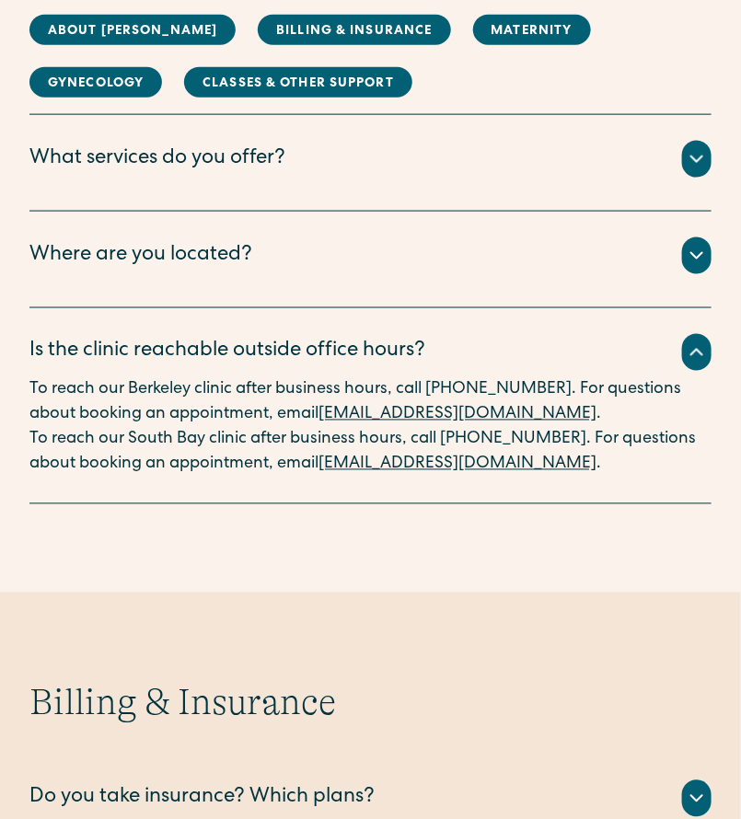
click at [357, 525] on div "About Millie What is Millie? Millie is a new kind of women’s health clinic that…" at bounding box center [370, 224] width 741 height 737
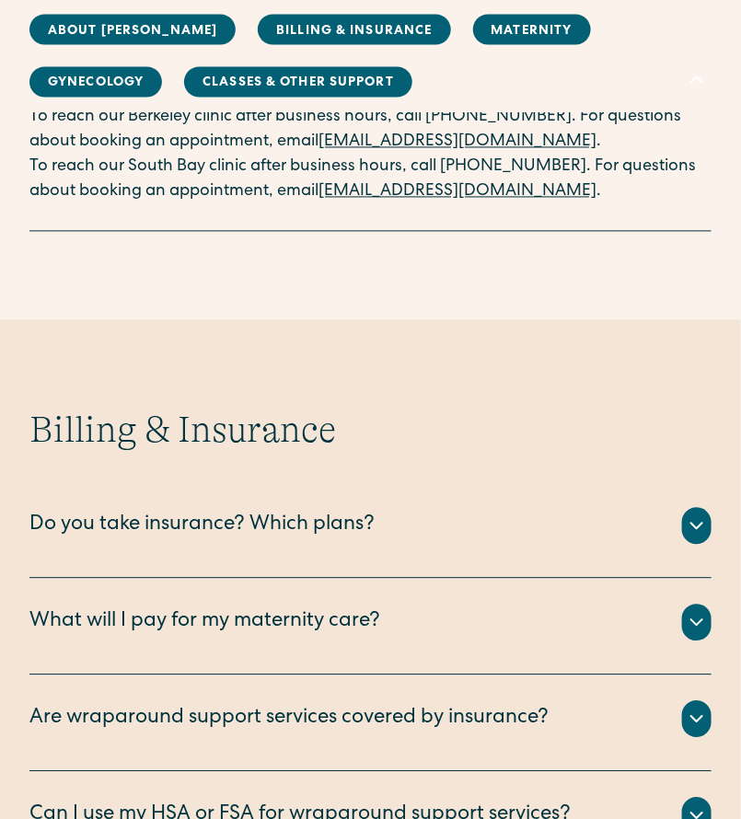
scroll to position [891, 0]
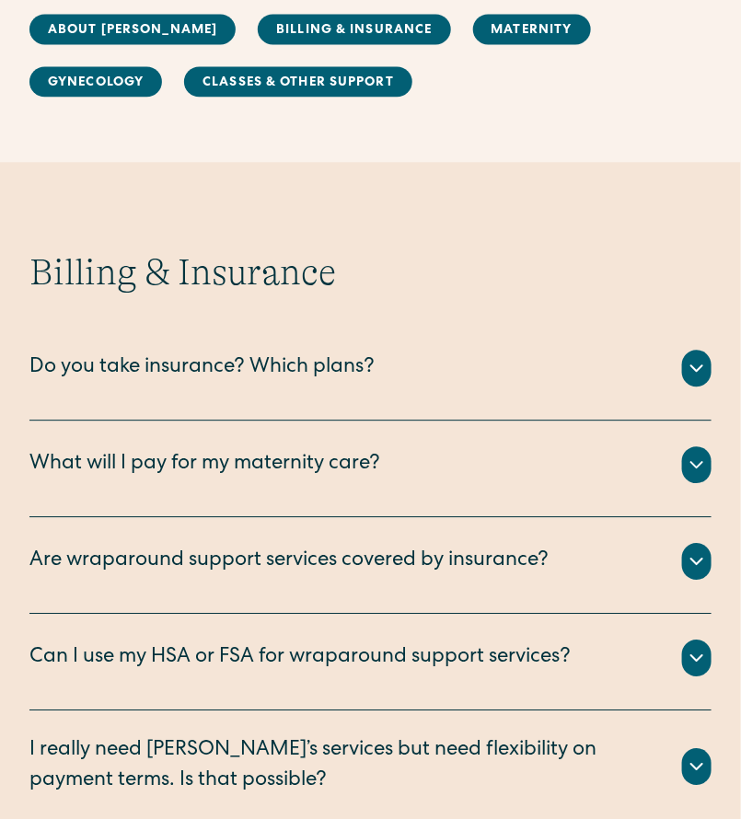
click at [704, 374] on icon at bounding box center [697, 368] width 22 height 22
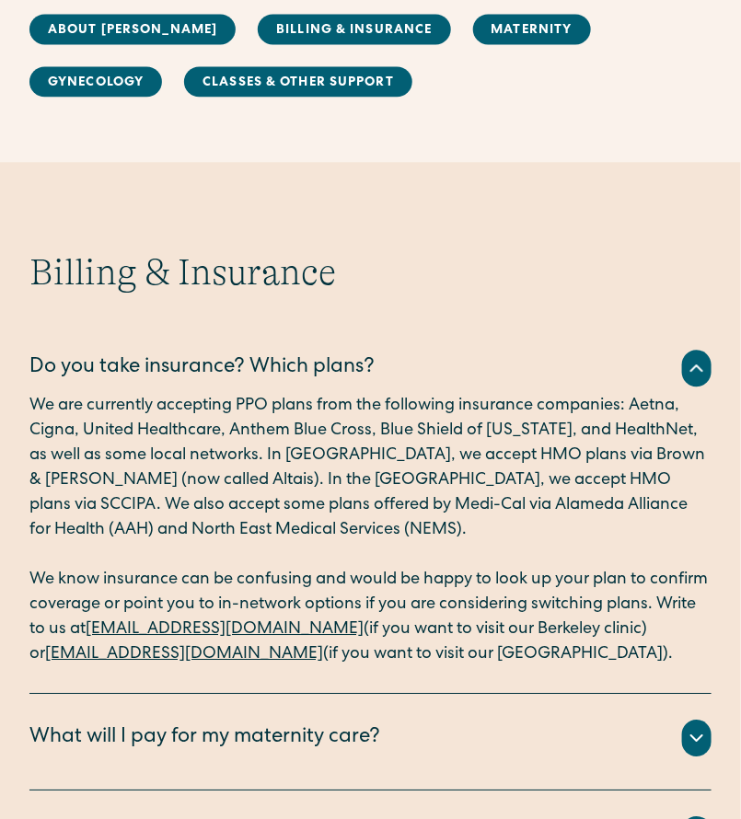
click at [237, 659] on link "sanjosesupport@millieclinic.com" at bounding box center [184, 654] width 278 height 17
